Goal: Browse casually

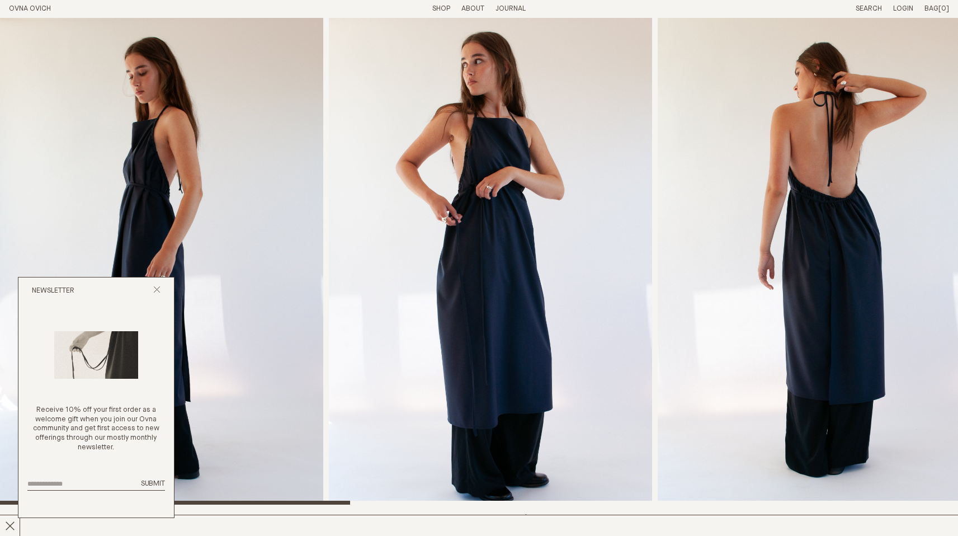
click at [444, 15] on header "OVNA OVICH Menu T: $0.00 Shop About Story Materials Practices Journal Search Lo…" at bounding box center [479, 9] width 958 height 18
click at [436, 6] on link "Shop" at bounding box center [441, 8] width 18 height 7
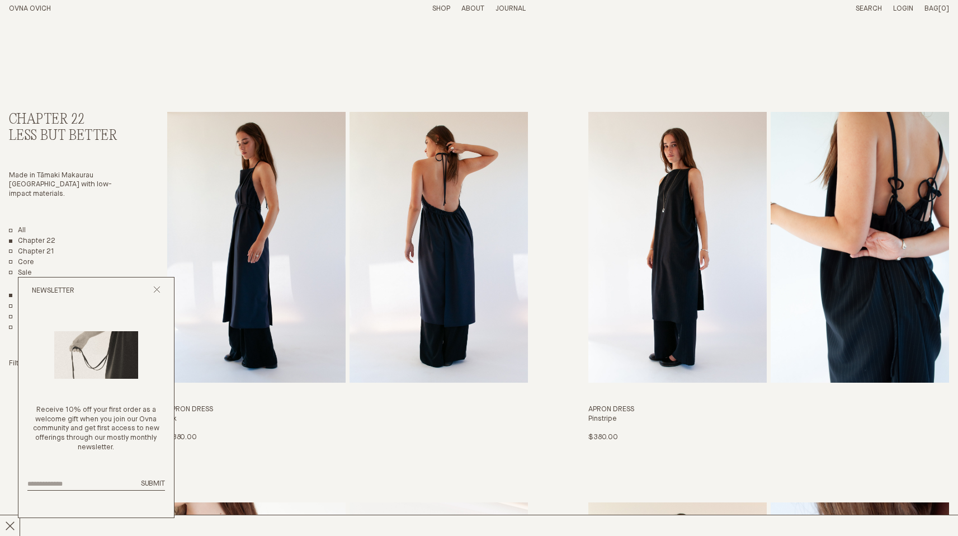
click at [18, 7] on link "OVNA OVICH" at bounding box center [30, 8] width 42 height 7
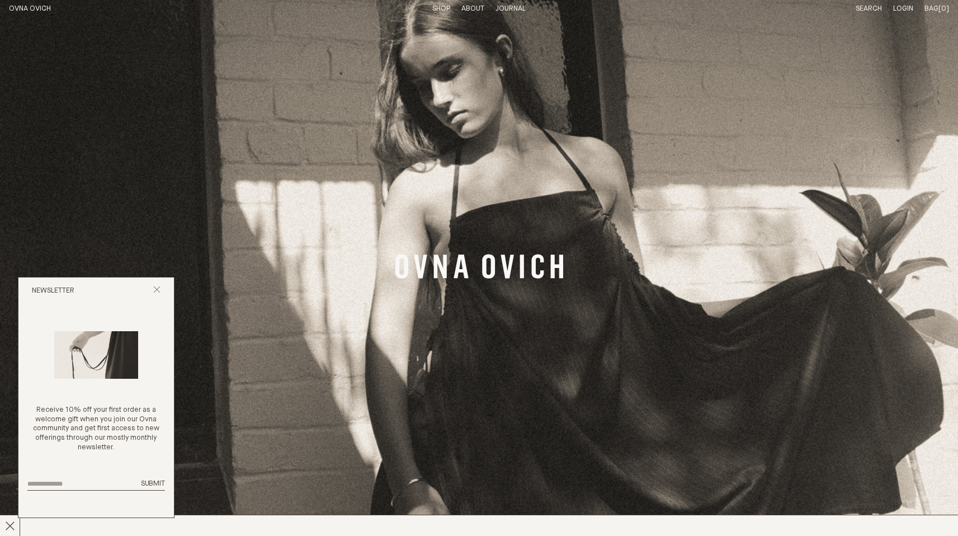
scroll to position [350, 0]
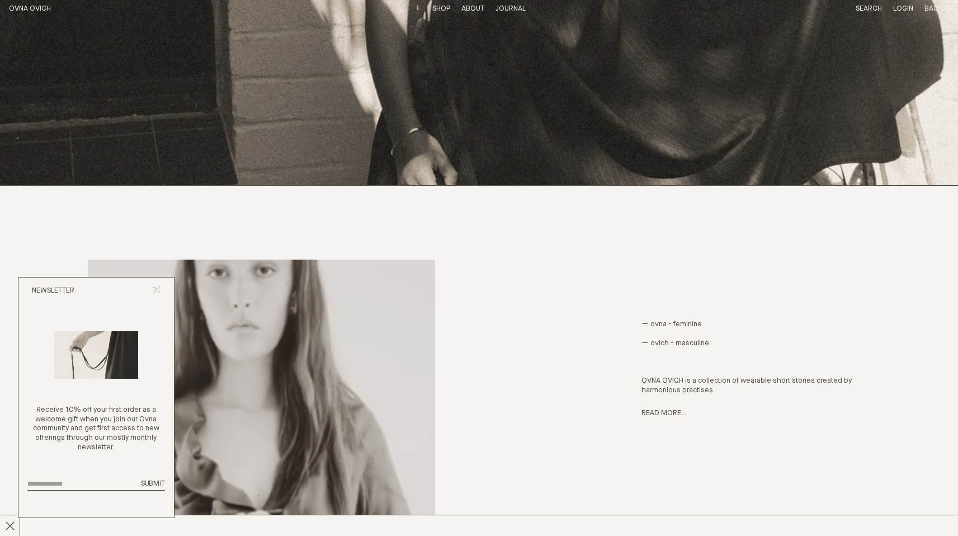
click at [155, 288] on icon "Close popup" at bounding box center [156, 289] width 7 height 7
